Goal: Transaction & Acquisition: Book appointment/travel/reservation

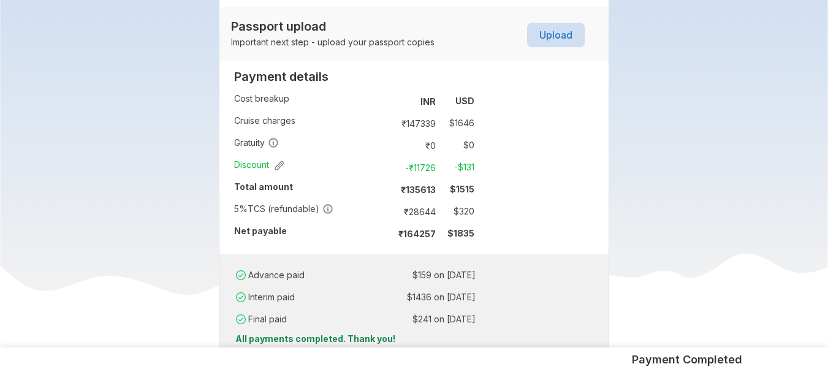
scroll to position [834, 0]
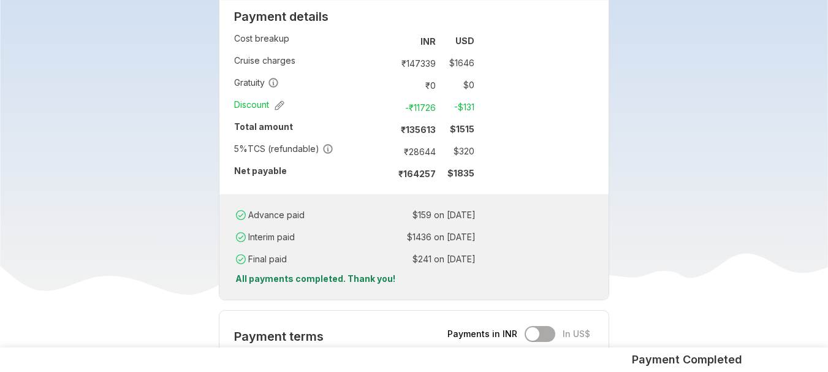
click at [418, 143] on td "₹ 28644" at bounding box center [415, 151] width 52 height 17
copy td "28644"
click at [375, 207] on td "$ 159 on [DATE]" at bounding box center [420, 215] width 112 height 17
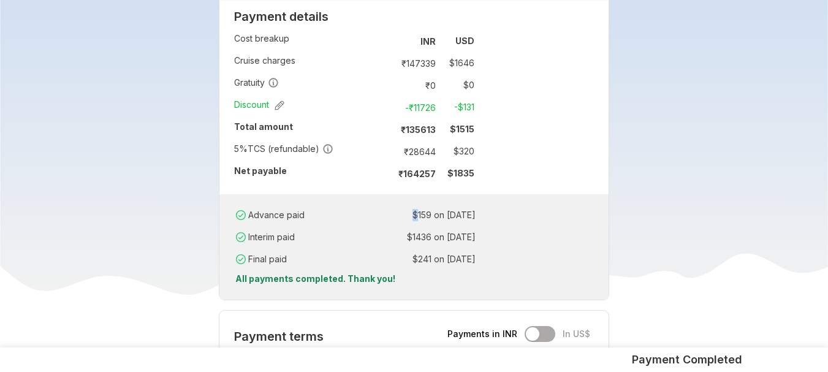
click at [375, 207] on td "$ 159 on [DATE]" at bounding box center [420, 215] width 112 height 17
click at [422, 143] on td "₹ 28644" at bounding box center [415, 151] width 52 height 17
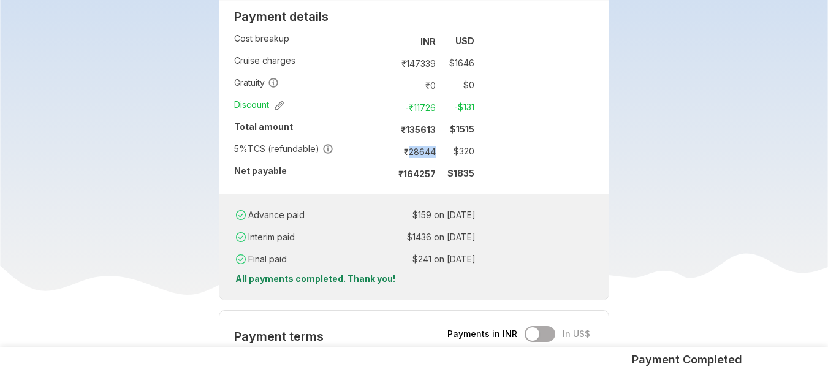
copy td "28644"
